Goal: Transaction & Acquisition: Purchase product/service

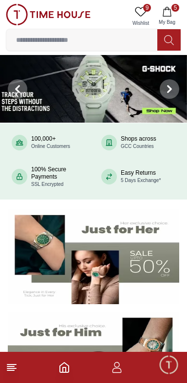
click at [167, 15] on icon "button" at bounding box center [167, 12] width 10 height 10
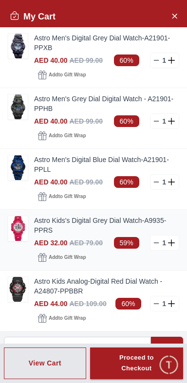
click at [173, 242] on icon at bounding box center [172, 243] width 9 height 7
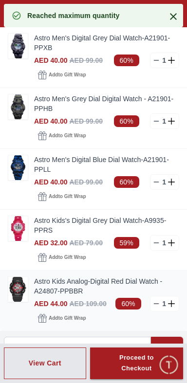
click at [23, 291] on img at bounding box center [17, 289] width 19 height 25
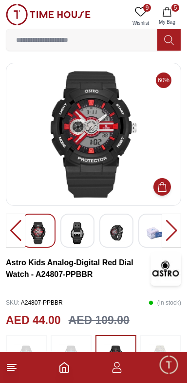
click at [174, 232] on div at bounding box center [171, 231] width 19 height 34
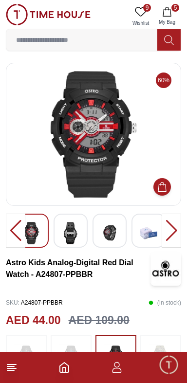
click at [68, 234] on img at bounding box center [71, 233] width 18 height 22
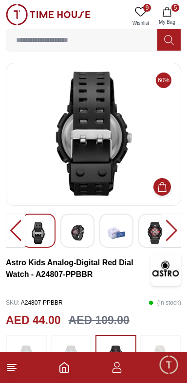
click at [76, 235] on img at bounding box center [78, 233] width 18 height 22
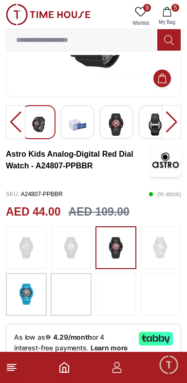
scroll to position [110, 0]
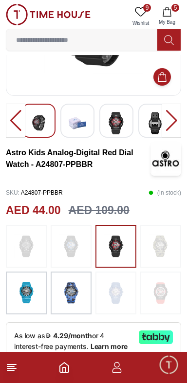
click at [26, 293] on img at bounding box center [26, 293] width 24 height 33
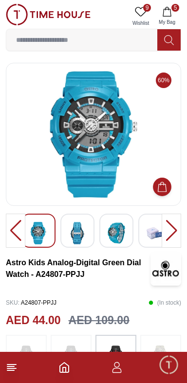
click at [163, 184] on icon "Add to Cart" at bounding box center [162, 187] width 9 height 10
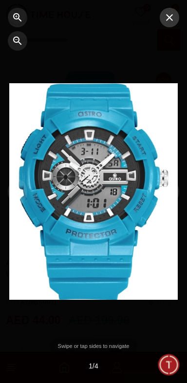
click at [173, 19] on icon "button" at bounding box center [170, 18] width 12 height 12
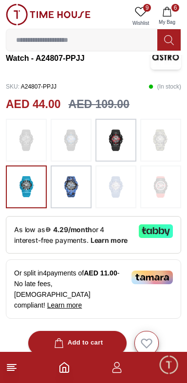
scroll to position [217, 0]
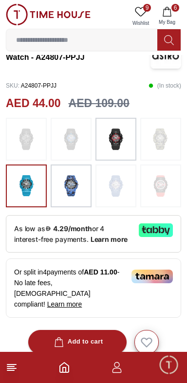
click at [71, 183] on img at bounding box center [71, 186] width 24 height 33
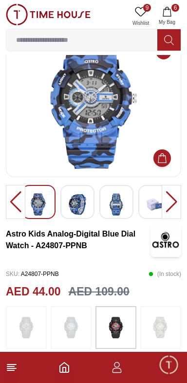
scroll to position [29, 0]
click at [77, 202] on img at bounding box center [78, 204] width 18 height 22
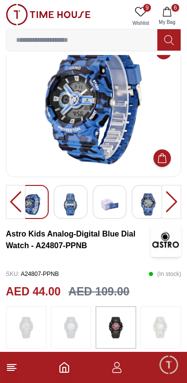
click at [73, 208] on img at bounding box center [71, 204] width 18 height 22
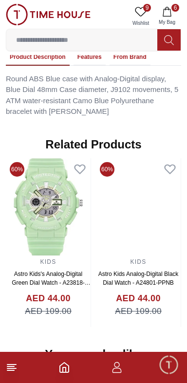
scroll to position [764, 0]
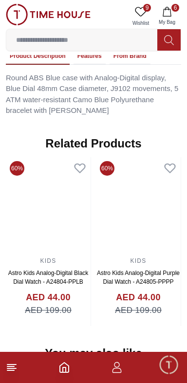
click at [96, 225] on img at bounding box center [138, 205] width 85 height 97
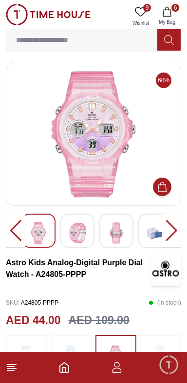
click at [161, 188] on icon "Add to Cart" at bounding box center [162, 187] width 10 height 10
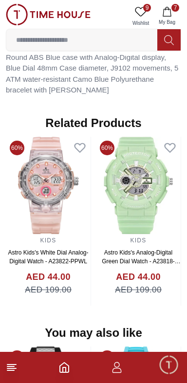
scroll to position [780, 0]
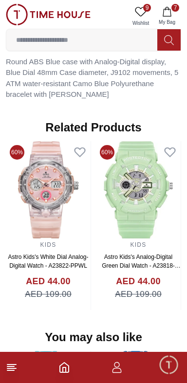
click at [84, 212] on img at bounding box center [48, 189] width 85 height 97
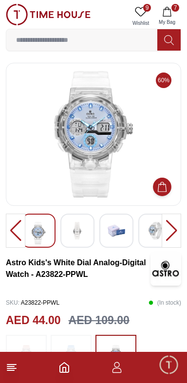
click at [168, 181] on button "Add to Cart" at bounding box center [162, 187] width 19 height 19
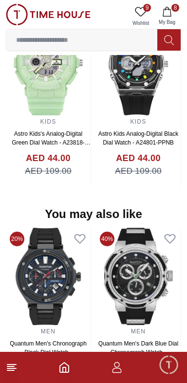
scroll to position [904, 0]
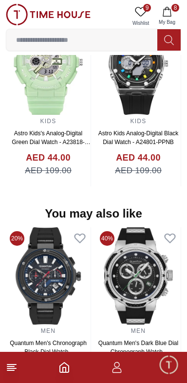
click at [116, 276] on img at bounding box center [138, 275] width 85 height 97
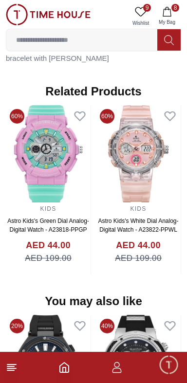
scroll to position [777, 0]
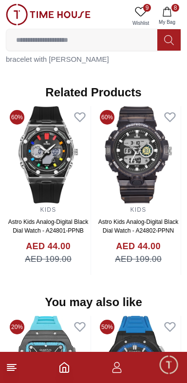
click at [96, 154] on img at bounding box center [138, 154] width 85 height 97
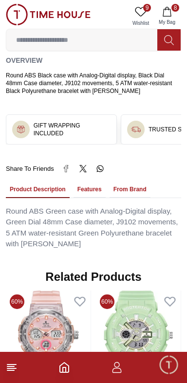
scroll to position [629, 0]
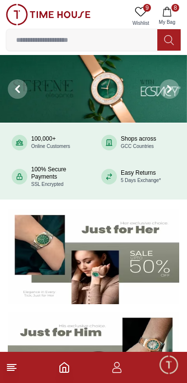
click at [40, 42] on input at bounding box center [81, 39] width 151 height 19
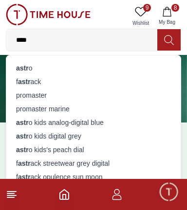
type input "*****"
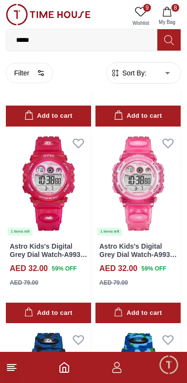
scroll to position [188, 0]
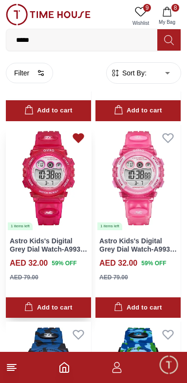
click at [76, 133] on icon at bounding box center [78, 137] width 10 height 9
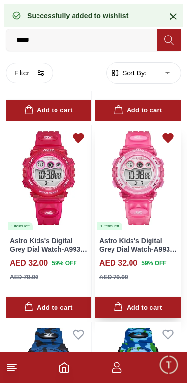
click at [167, 137] on icon at bounding box center [168, 137] width 10 height 9
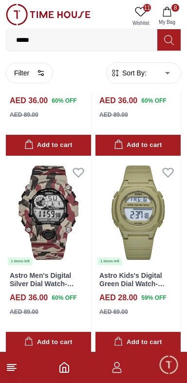
scroll to position [550, 0]
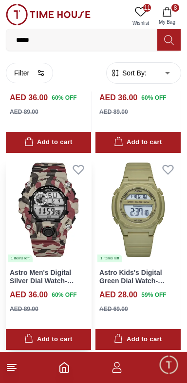
click at [49, 213] on img at bounding box center [48, 210] width 85 height 106
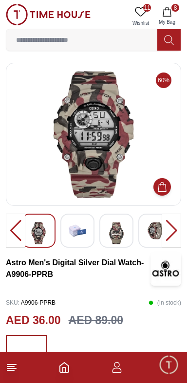
click at [117, 231] on img at bounding box center [117, 233] width 18 height 22
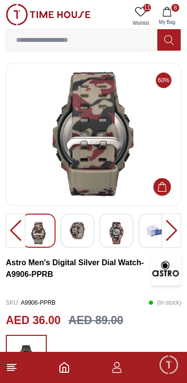
click at [115, 234] on img at bounding box center [117, 233] width 18 height 22
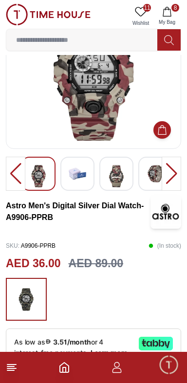
scroll to position [60, 0]
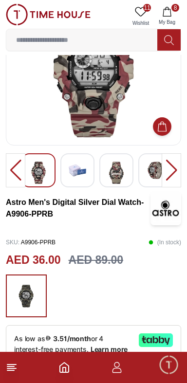
click at [161, 126] on icon "Add to Cart" at bounding box center [162, 127] width 10 height 10
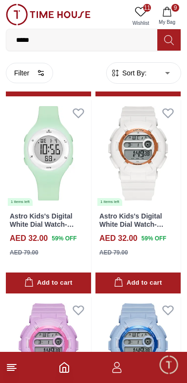
scroll to position [1593, 0]
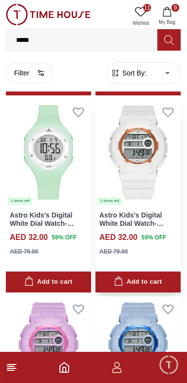
click at [128, 280] on div "Add to cart" at bounding box center [138, 282] width 48 height 11
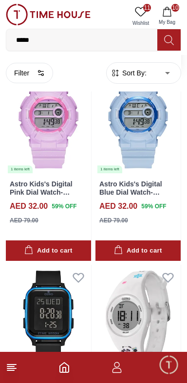
scroll to position [1822, 0]
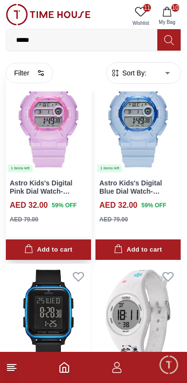
click at [42, 250] on div "Add to cart" at bounding box center [48, 250] width 48 height 11
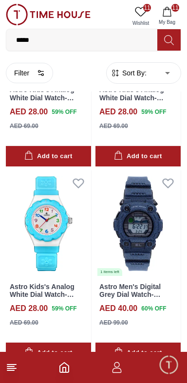
scroll to position [2921, 0]
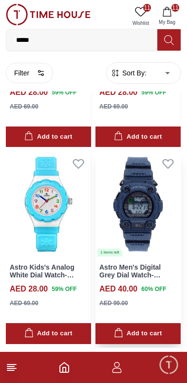
click at [135, 216] on img at bounding box center [137, 204] width 85 height 106
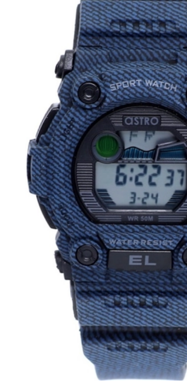
scroll to position [3, 0]
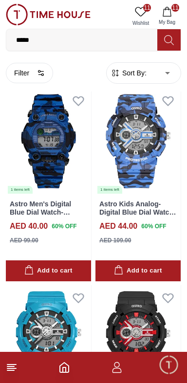
scroll to position [3180, 0]
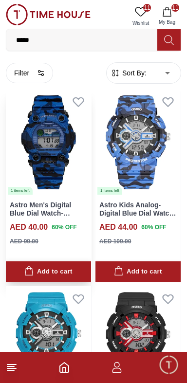
click at [43, 273] on div "Add to cart" at bounding box center [48, 271] width 48 height 11
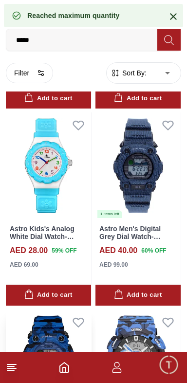
scroll to position [2969, 0]
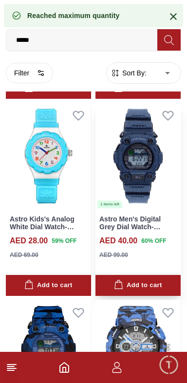
click at [127, 285] on div "Add to cart" at bounding box center [138, 285] width 48 height 11
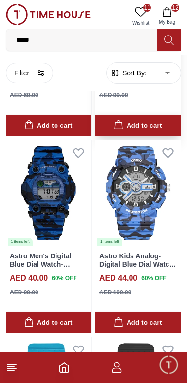
scroll to position [3127, 0]
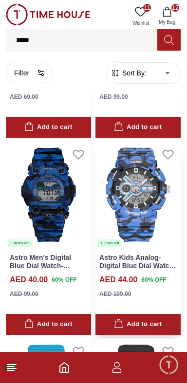
click at [135, 209] on img at bounding box center [137, 195] width 85 height 106
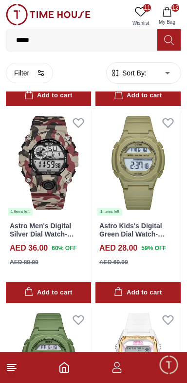
scroll to position [602, 0]
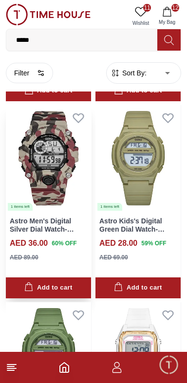
click at [45, 169] on img at bounding box center [48, 158] width 85 height 106
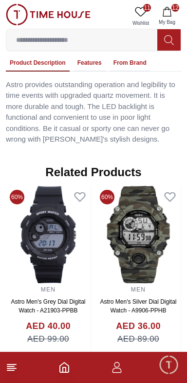
scroll to position [727, 0]
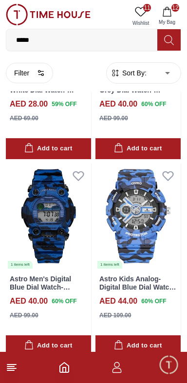
scroll to position [3119, 0]
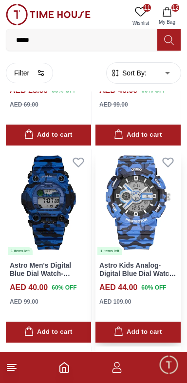
click at [141, 219] on img at bounding box center [137, 203] width 85 height 106
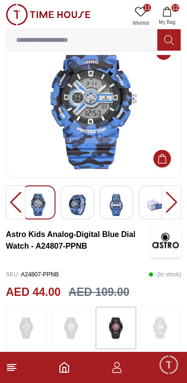
scroll to position [31, 0]
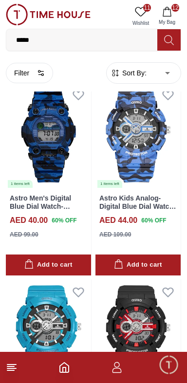
scroll to position [3188, 0]
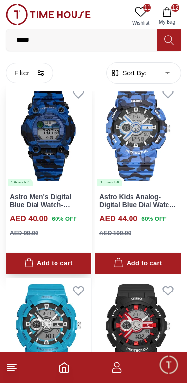
click at [47, 141] on img at bounding box center [48, 134] width 85 height 106
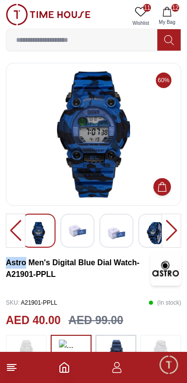
scroll to position [2, 0]
